Goal: Find specific page/section: Find specific page/section

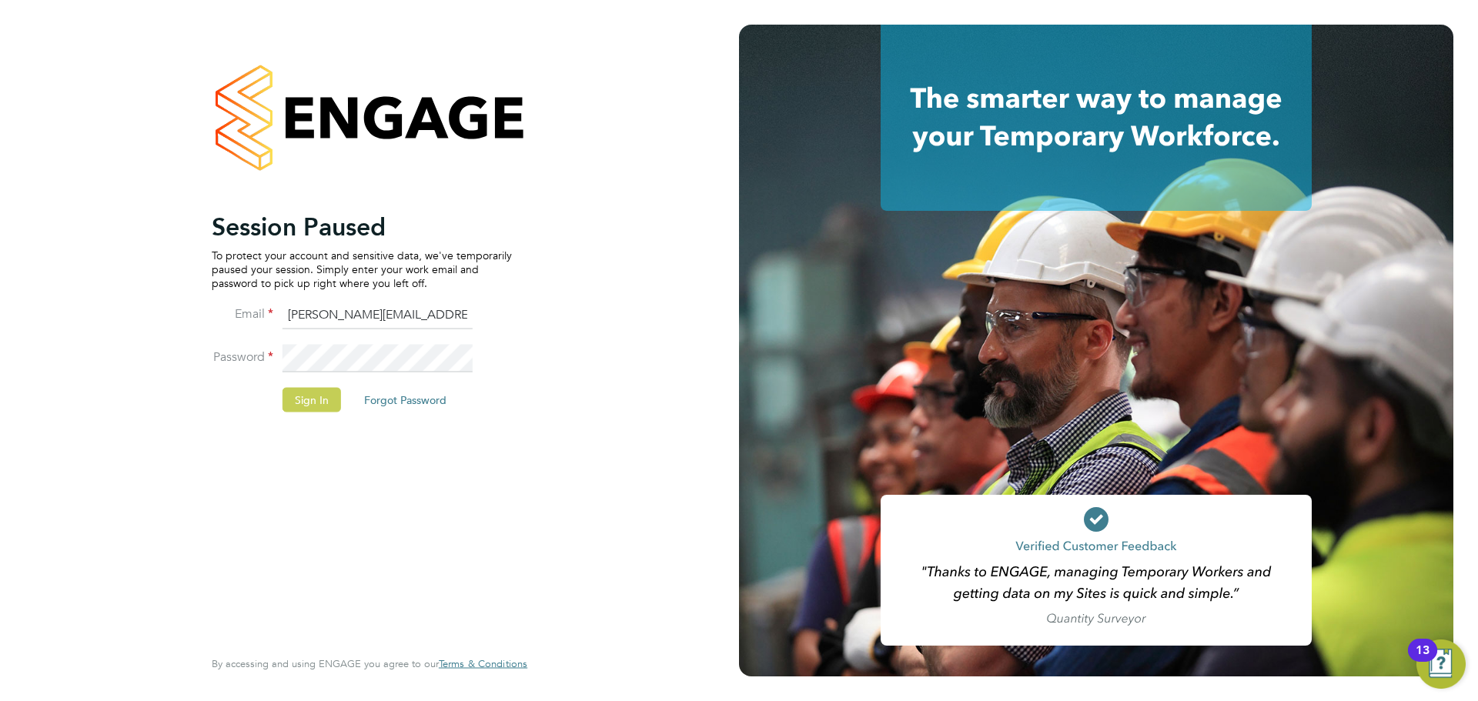
click at [297, 397] on button "Sign In" at bounding box center [312, 399] width 59 height 25
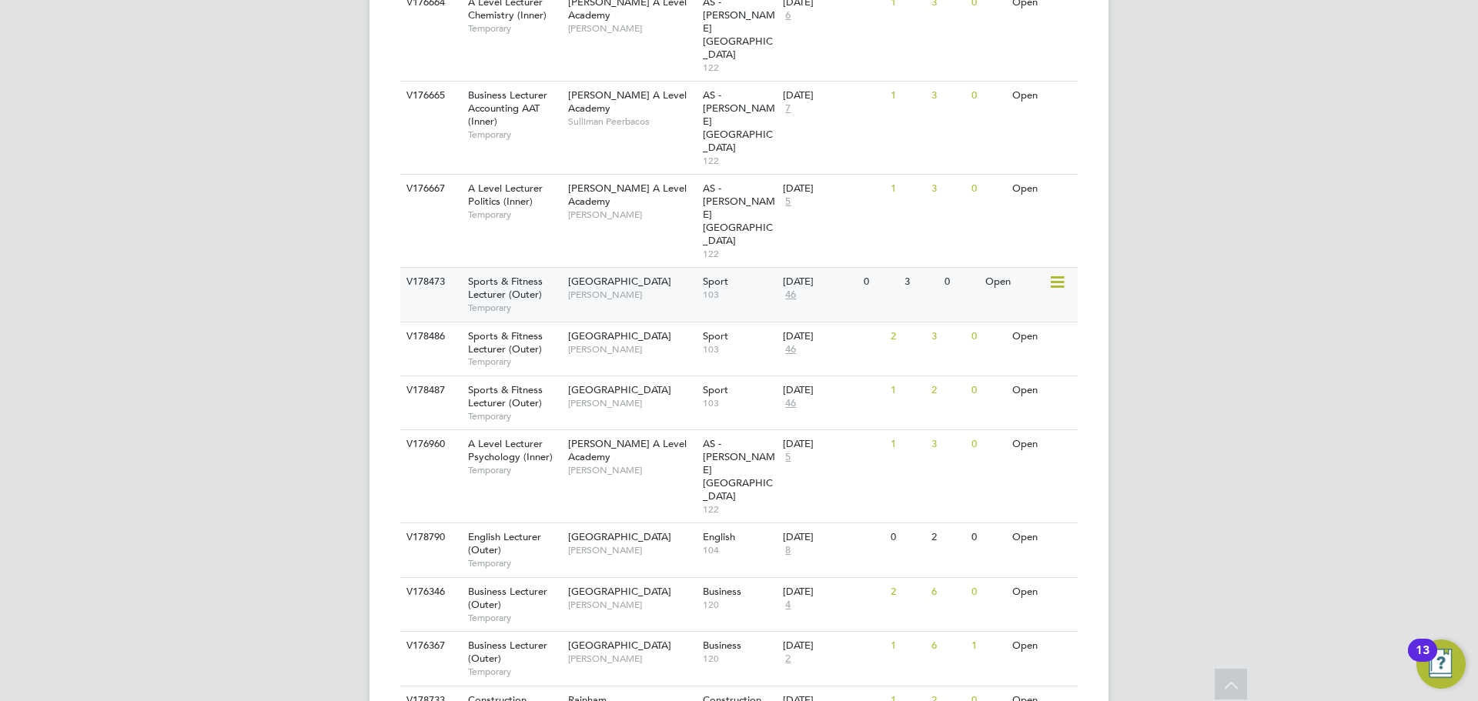
scroll to position [1533, 0]
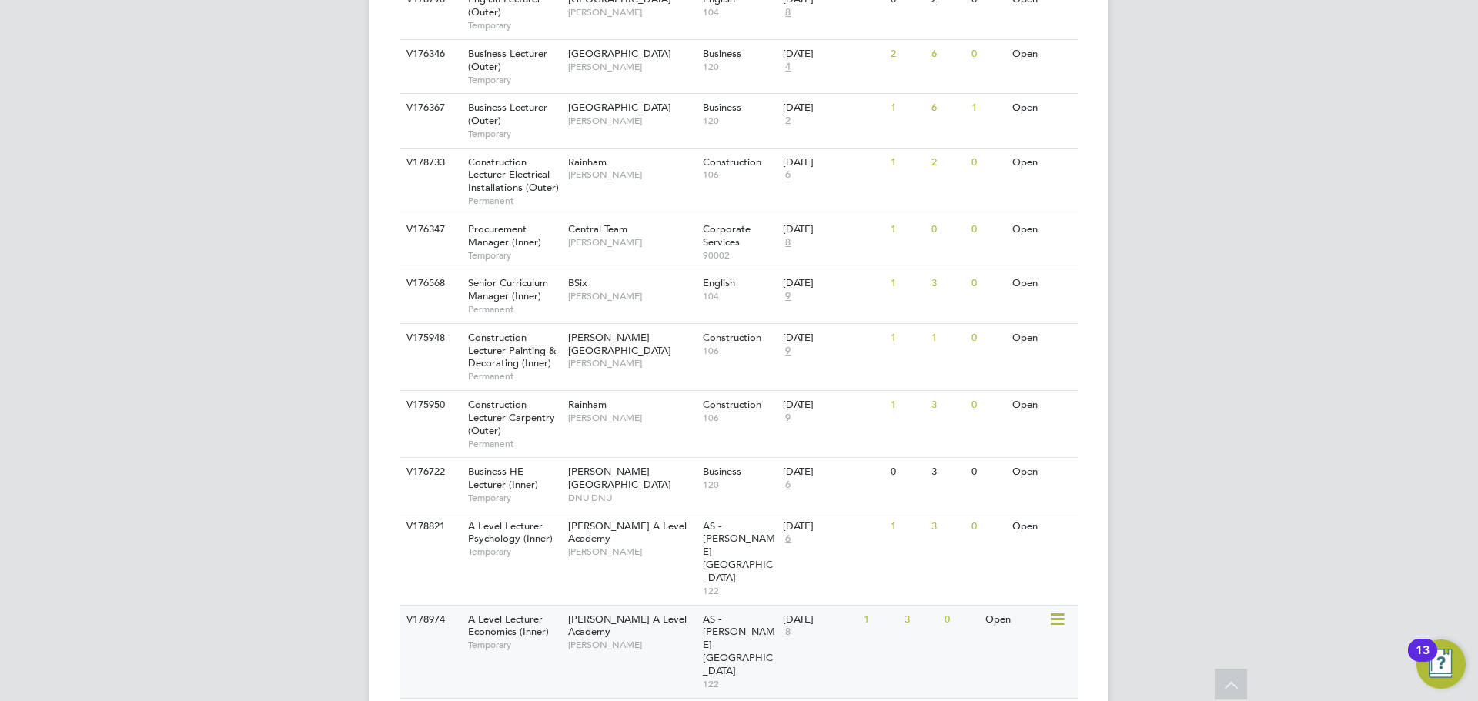
scroll to position [1950, 0]
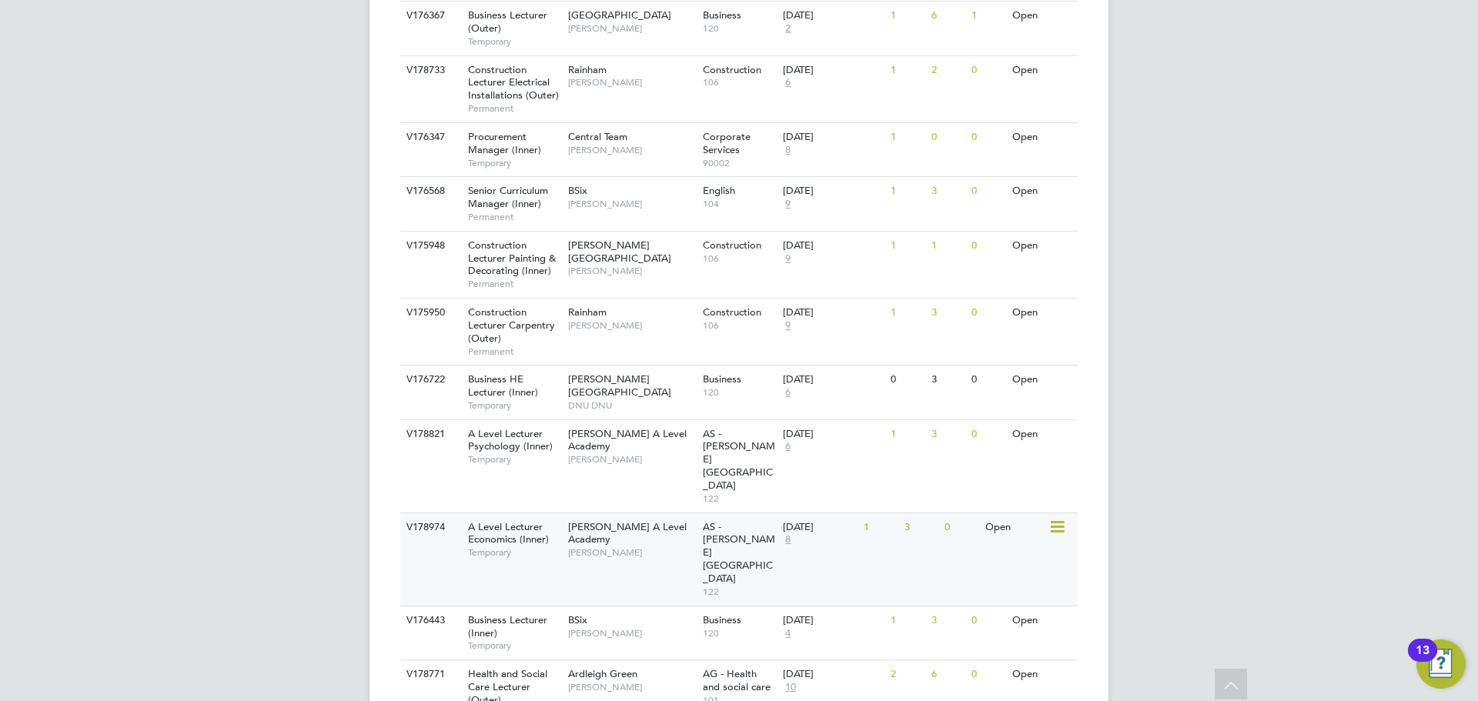
click at [528, 520] on span "A Level Lecturer Economics (Inner)" at bounding box center [508, 533] width 81 height 26
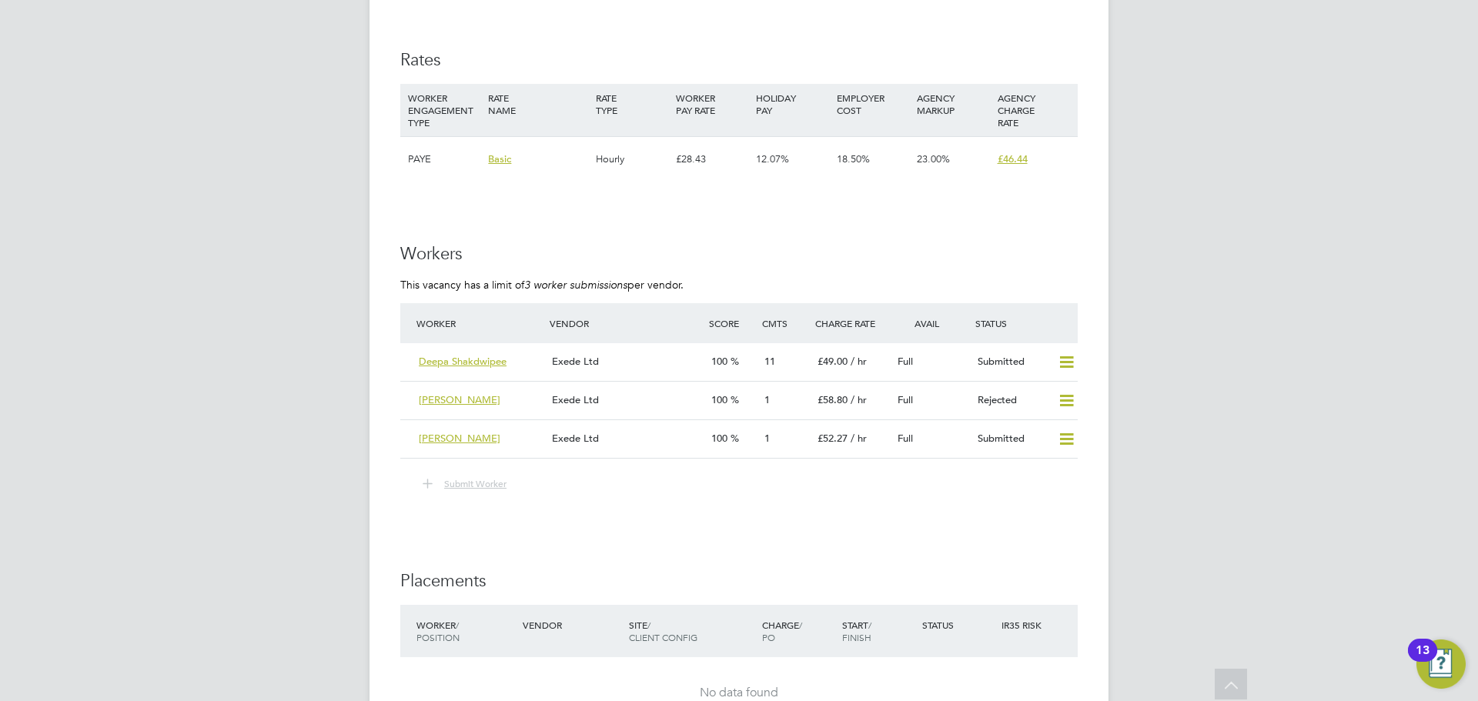
scroll to position [2617, 0]
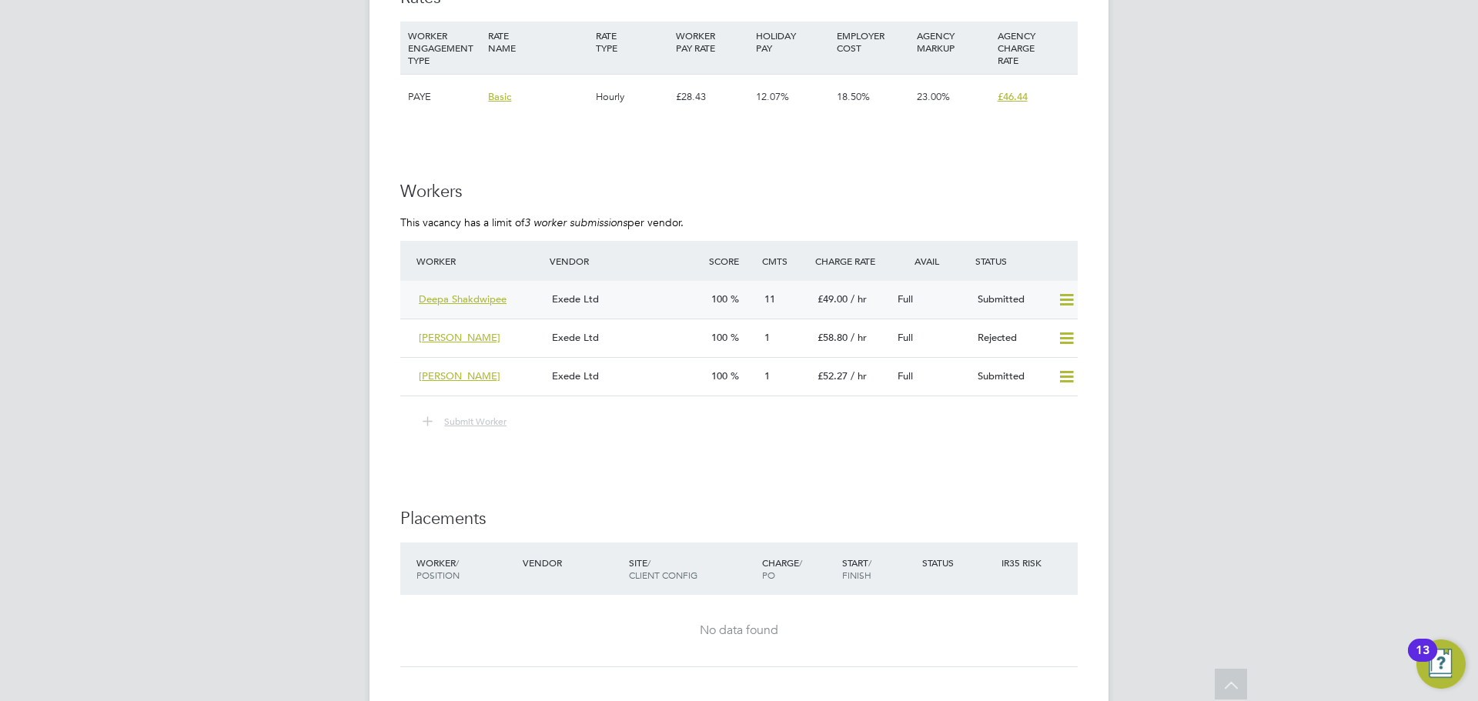
click at [644, 299] on div "Exede Ltd" at bounding box center [625, 299] width 159 height 25
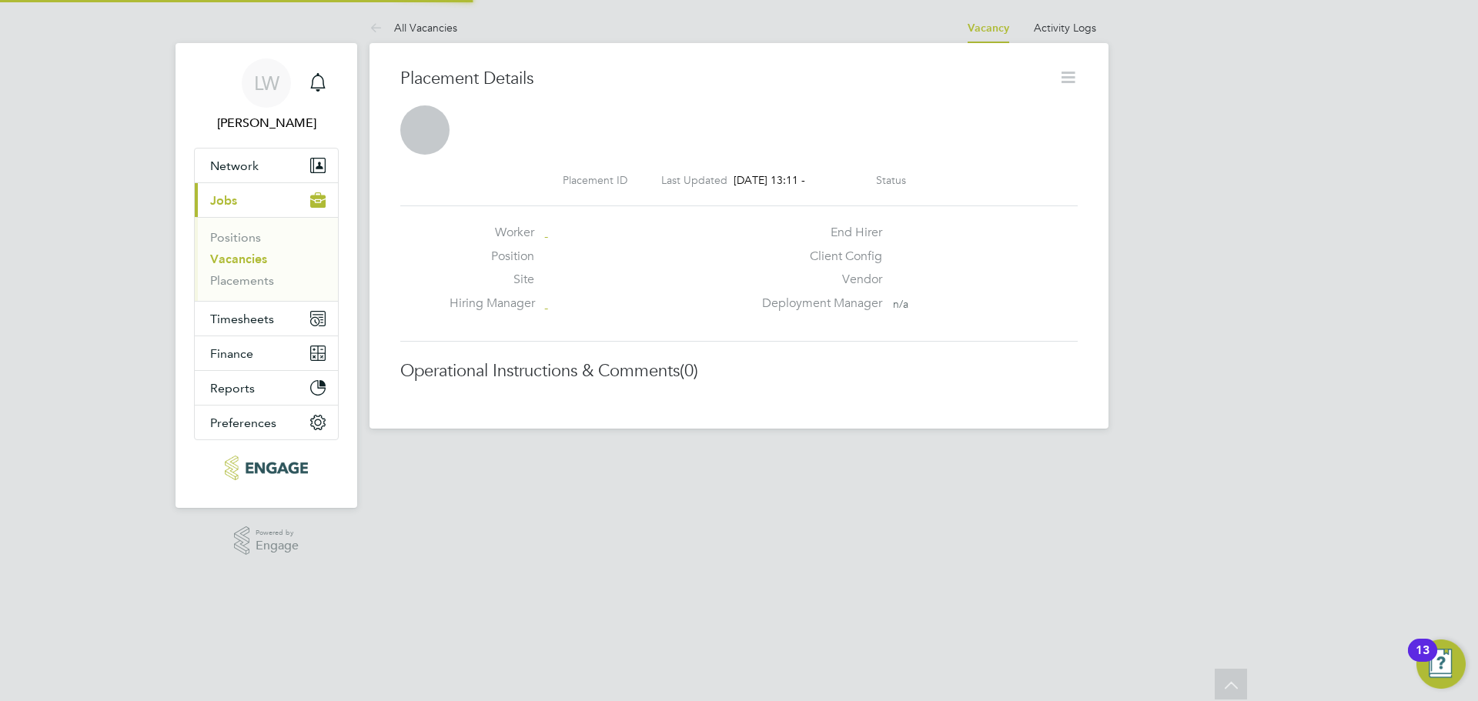
scroll to position [8, 8]
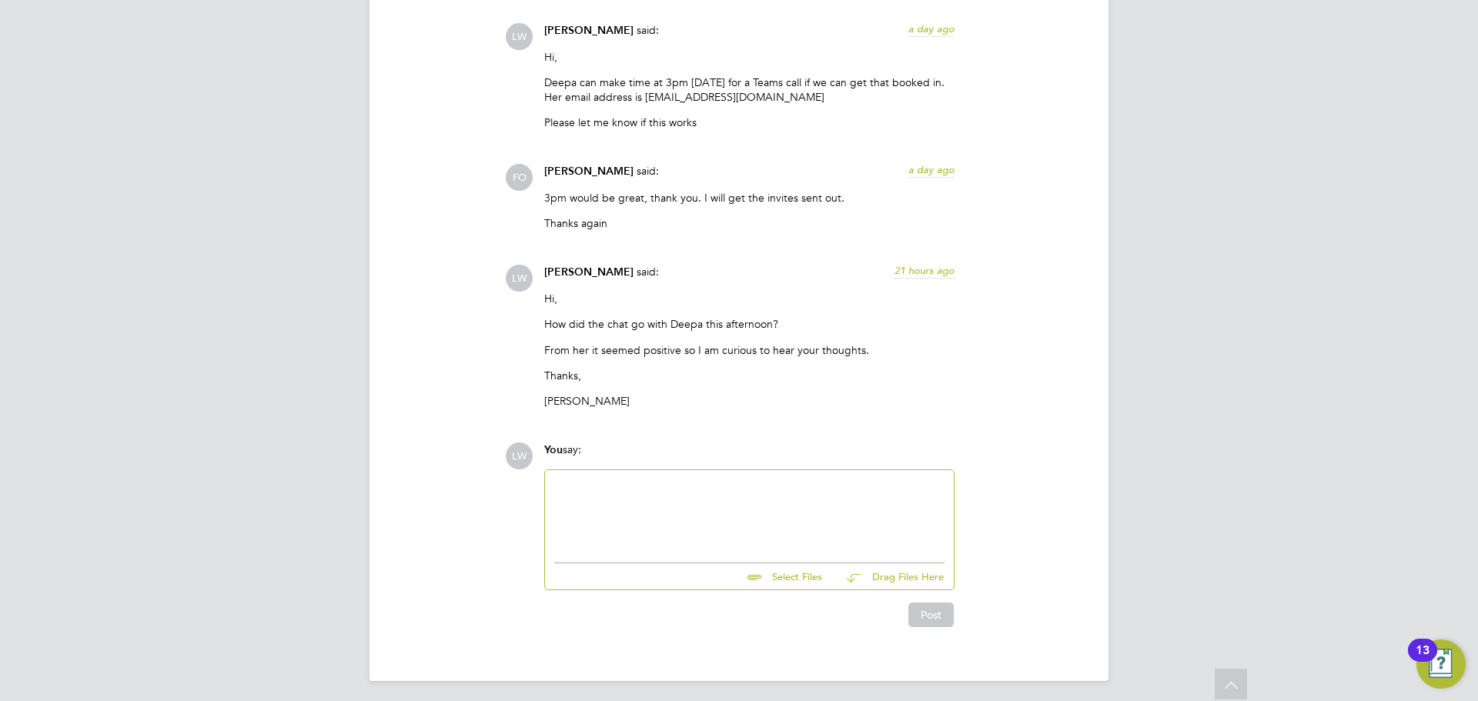
click at [587, 487] on div at bounding box center [749, 513] width 390 height 66
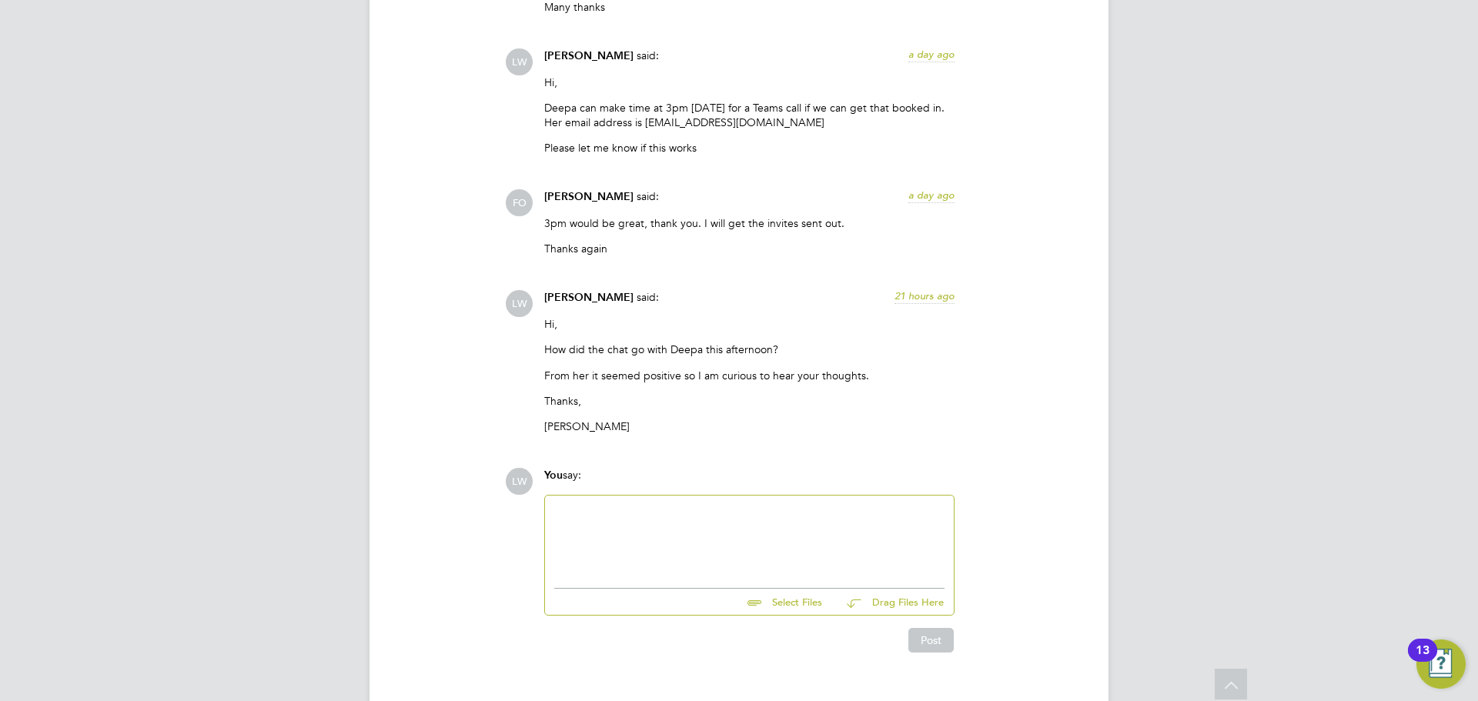
scroll to position [2844, 0]
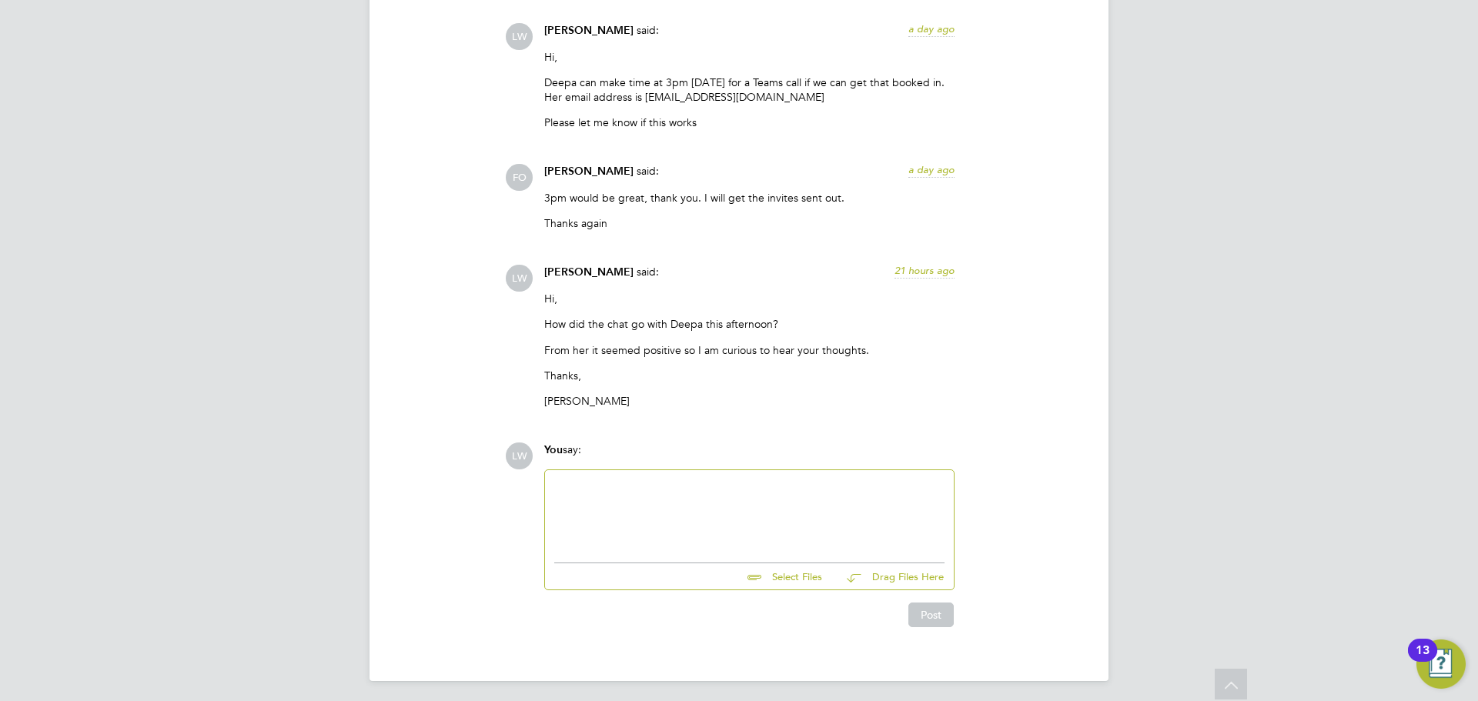
click at [705, 485] on div at bounding box center [749, 513] width 390 height 66
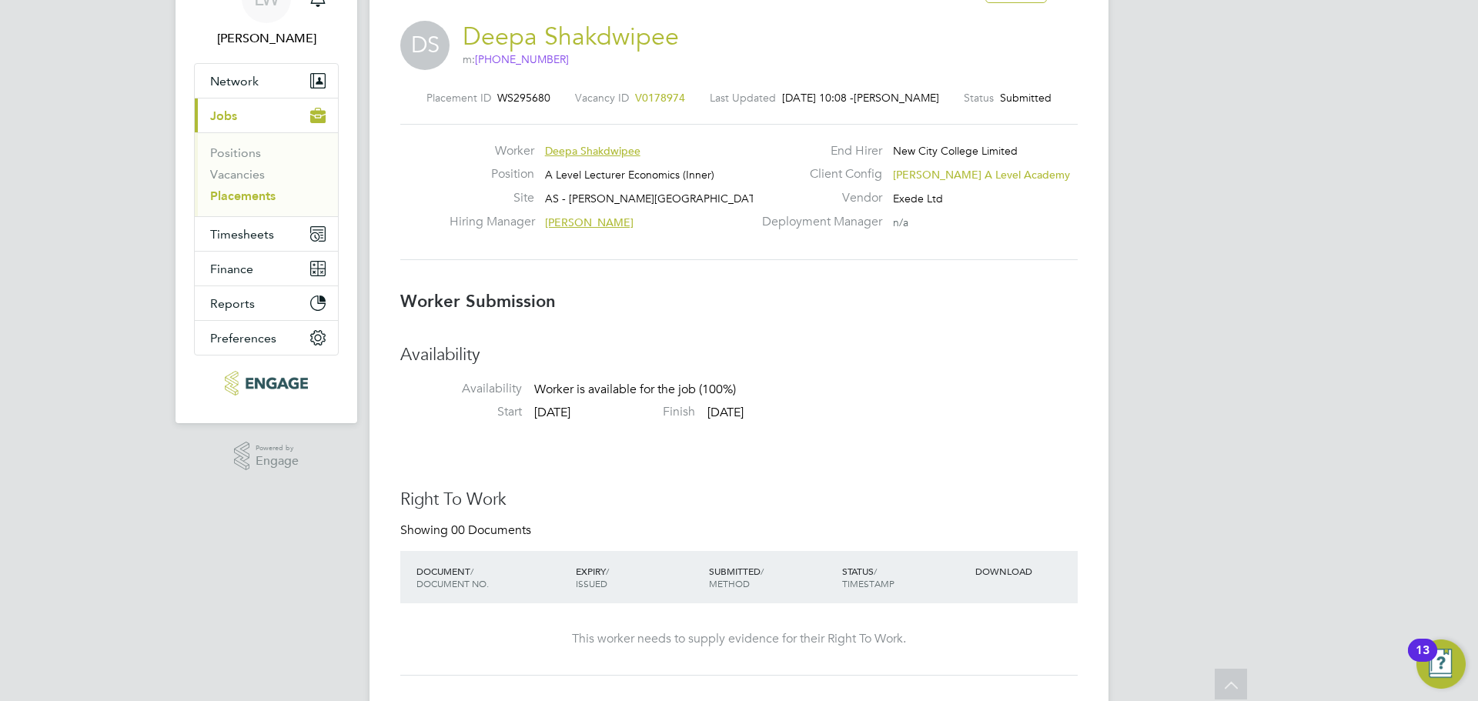
scroll to position [72, 0]
